Goal: Task Accomplishment & Management: Use online tool/utility

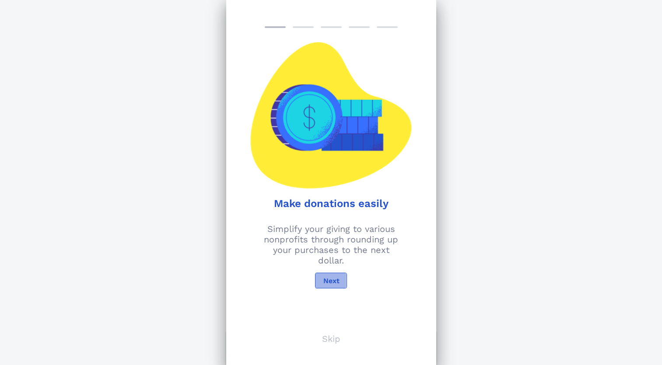
click at [332, 281] on span "Next" at bounding box center [330, 280] width 17 height 8
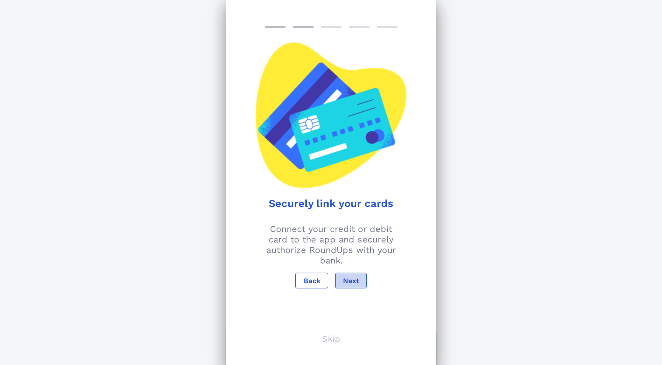
click at [345, 278] on span "Next" at bounding box center [350, 280] width 17 height 8
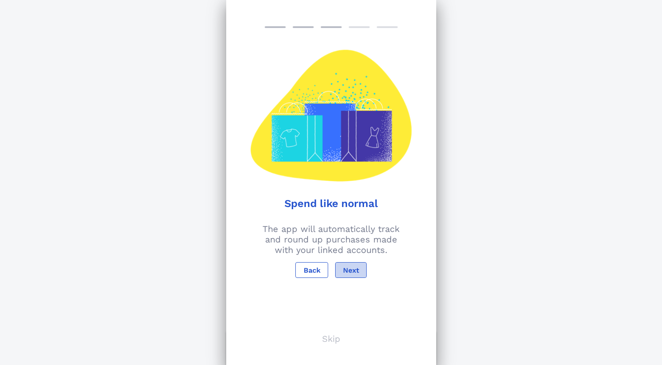
click at [350, 264] on button "Next" at bounding box center [350, 270] width 31 height 16
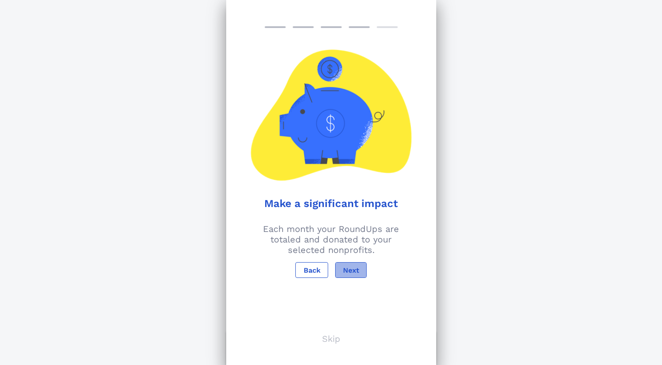
click at [350, 264] on button "Next" at bounding box center [350, 270] width 31 height 16
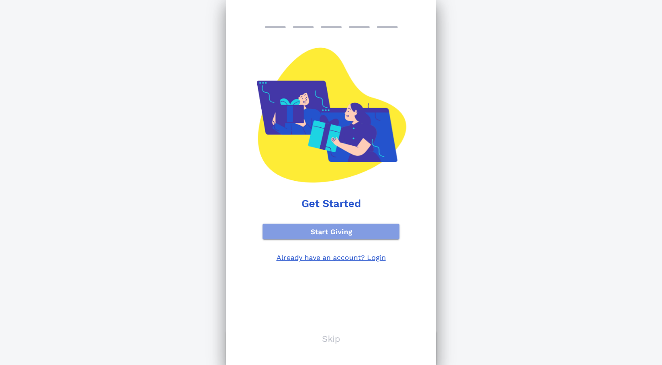
click at [350, 236] on button "Start Giving" at bounding box center [330, 231] width 137 height 16
